Goal: Information Seeking & Learning: Check status

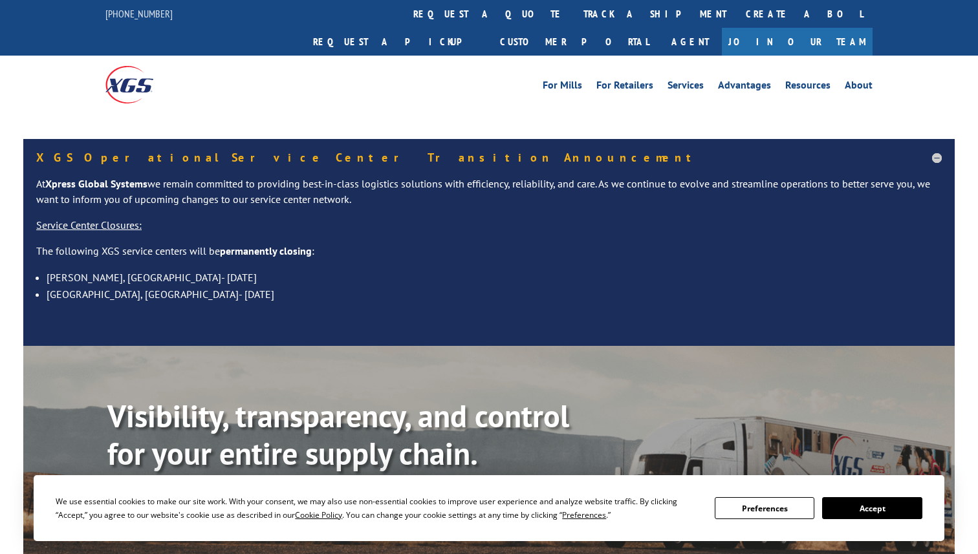
scroll to position [288, 0]
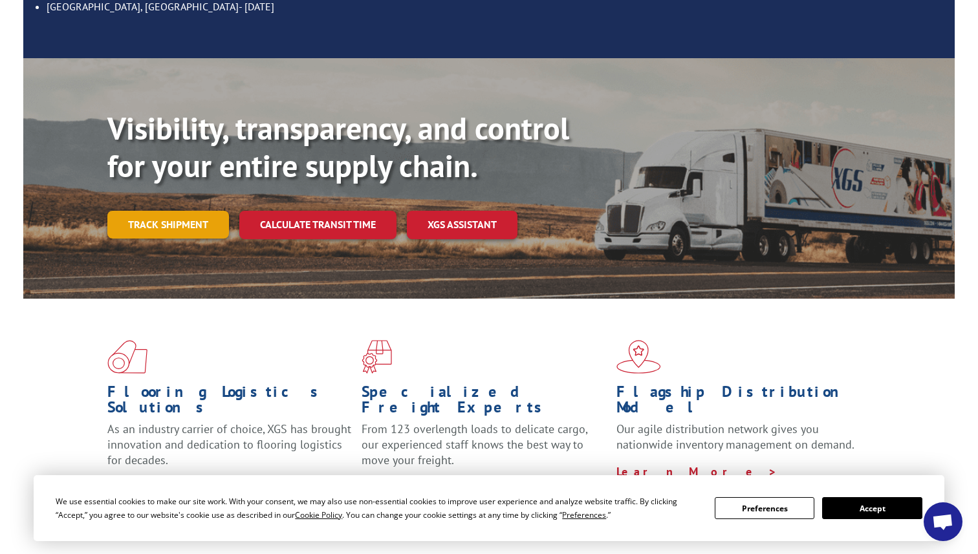
click at [201, 211] on link "Track shipment" at bounding box center [168, 224] width 122 height 27
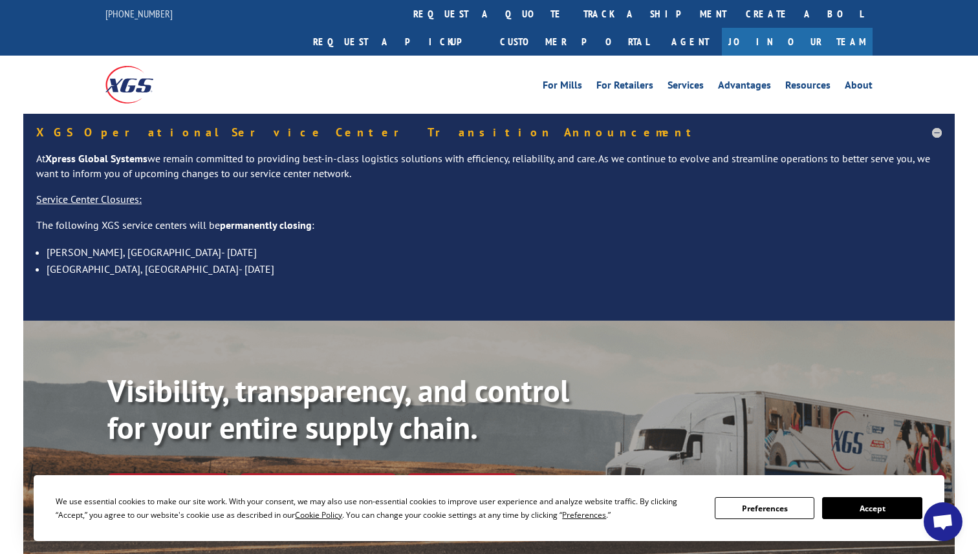
scroll to position [222, 0]
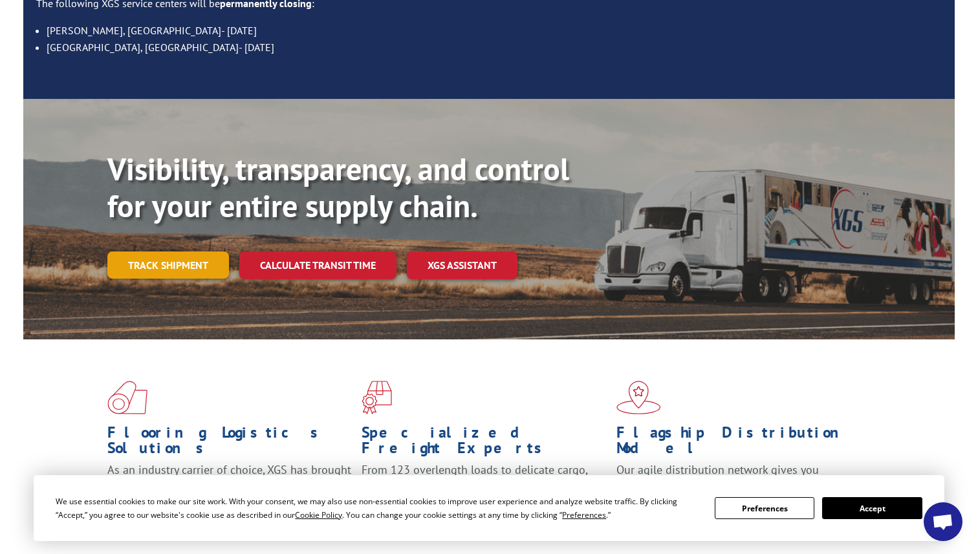
click at [185, 252] on link "Track shipment" at bounding box center [168, 265] width 122 height 27
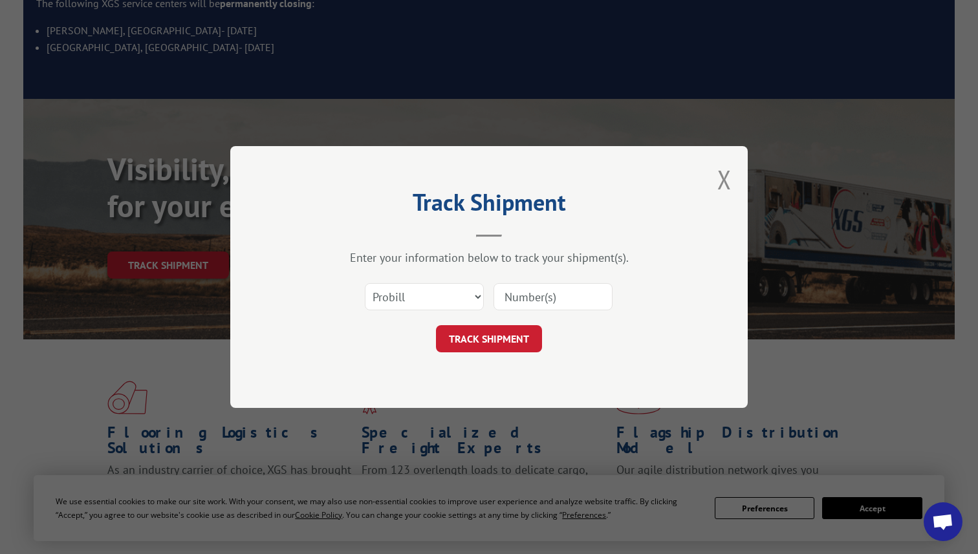
click at [533, 306] on input at bounding box center [552, 296] width 119 height 27
paste input "17501631"
type input "17501631"
click at [519, 331] on button "TRACK SHIPMENT" at bounding box center [489, 338] width 106 height 27
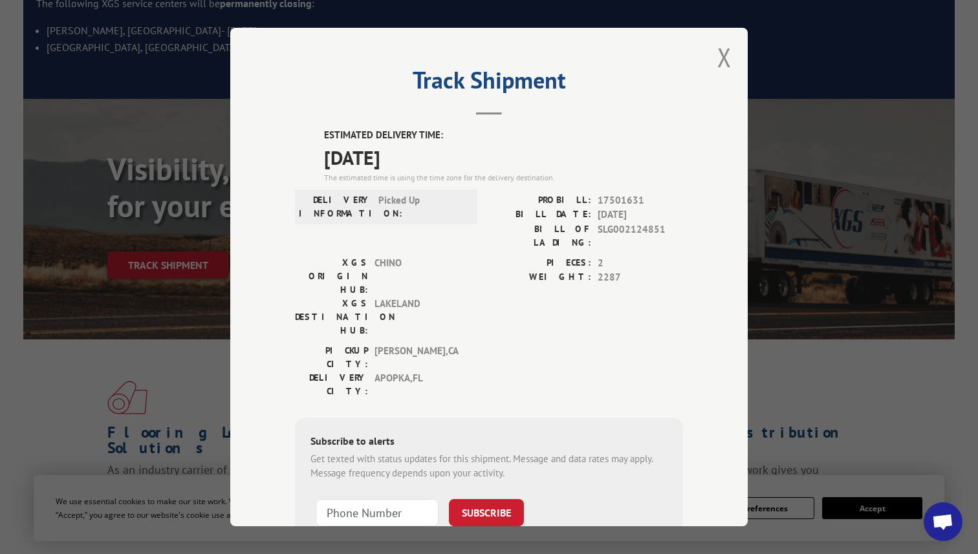
scroll to position [0, 0]
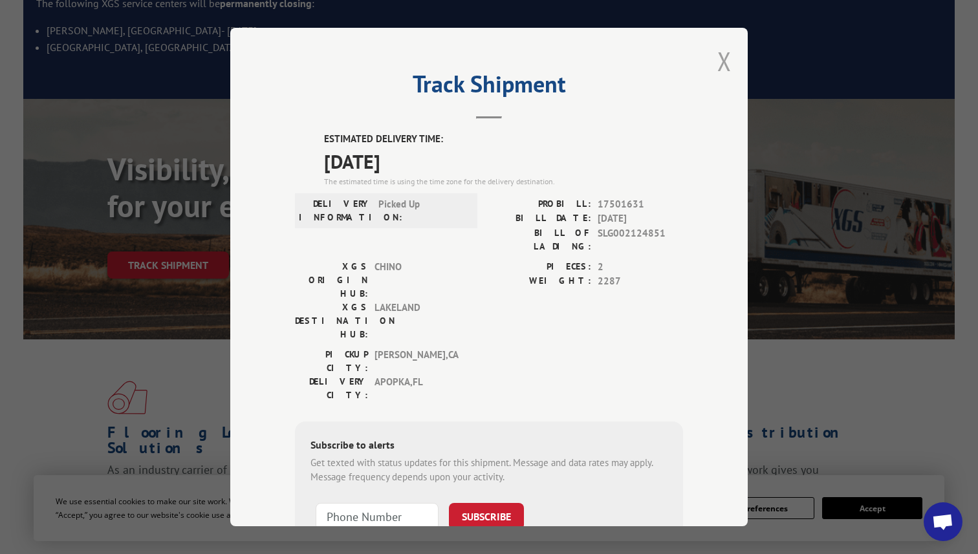
click at [724, 66] on button "Close modal" at bounding box center [724, 61] width 14 height 34
